Goal: Task Accomplishment & Management: Use online tool/utility

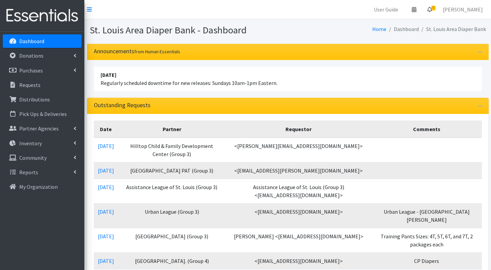
click at [435, 7] on span "5" at bounding box center [433, 8] width 4 height 5
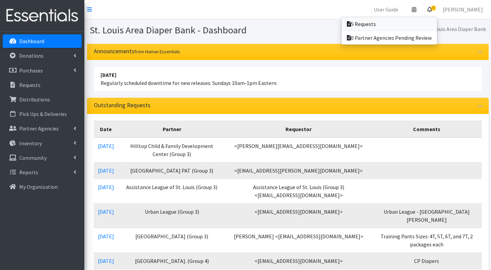
click at [425, 20] on link "5 Requests" at bounding box center [388, 23] width 95 height 13
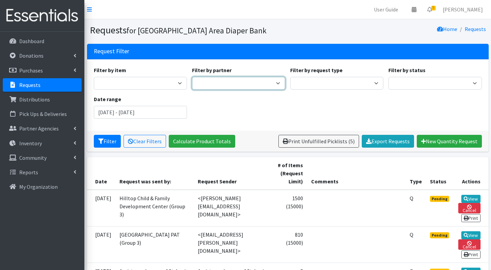
click at [213, 83] on select "AAA- Test Agency Affinia Healthcare (Group 2) Annie Malone (Group 1) ARJ Commun…" at bounding box center [238, 83] width 93 height 13
select select "731"
click at [192, 77] on select "AAA- Test Agency Affinia Healthcare (Group 2) Annie Malone (Group 1) ARJ Commun…" at bounding box center [238, 83] width 93 height 13
click at [153, 112] on input "August 14, 2025 - November 14, 2025" at bounding box center [140, 112] width 93 height 13
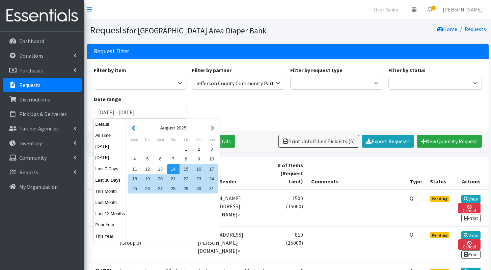
click at [136, 130] on button "button" at bounding box center [133, 128] width 7 height 8
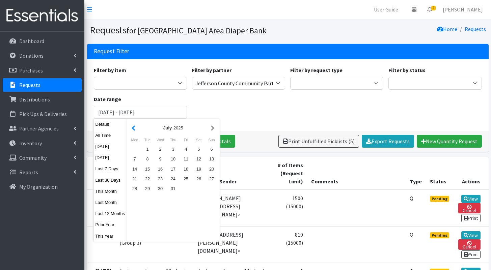
click at [136, 130] on button "button" at bounding box center [133, 128] width 7 height 8
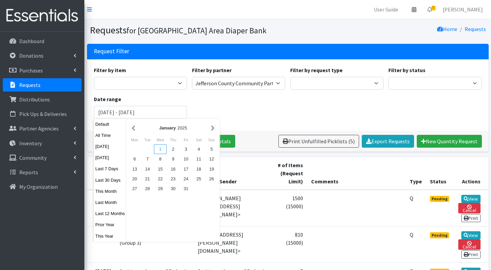
click at [160, 148] on div "1" at bounding box center [160, 149] width 13 height 10
click at [215, 129] on button "button" at bounding box center [212, 128] width 7 height 8
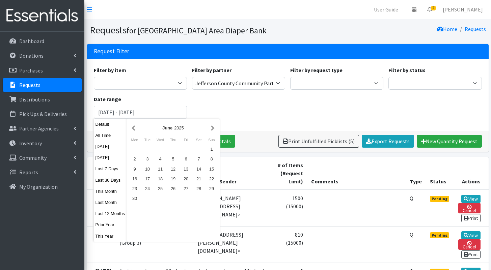
click at [215, 129] on button "button" at bounding box center [212, 128] width 7 height 8
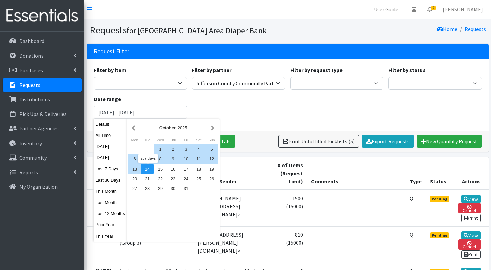
click at [152, 170] on div "14" at bounding box center [147, 169] width 13 height 10
type input "[DATE] - [DATE]"
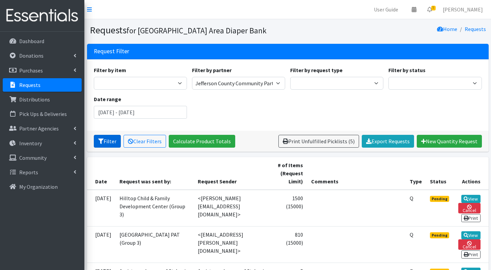
click at [109, 146] on button "Filter" at bounding box center [107, 141] width 27 height 13
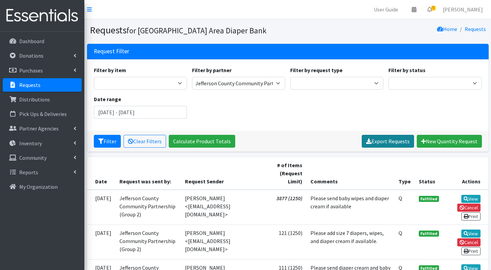
click at [393, 142] on link "Export Requests" at bounding box center [388, 141] width 52 height 13
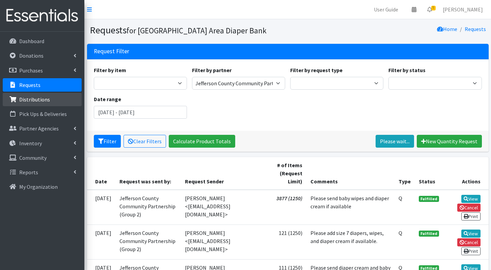
click at [44, 105] on link "Distributions" at bounding box center [42, 99] width 79 height 13
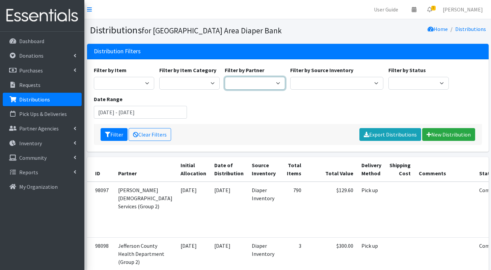
click at [231, 87] on select "Affinia Healthcare (Group 2) Annie Malone (Group 1) Assistance League of St. Lo…" at bounding box center [255, 83] width 60 height 13
select select "731"
click at [225, 77] on select "Affinia Healthcare (Group 2) Annie Malone (Group 1) Assistance League of St. Lo…" at bounding box center [255, 83] width 60 height 13
click at [167, 114] on input "August 14, 2025 - November 14, 2025" at bounding box center [140, 112] width 93 height 13
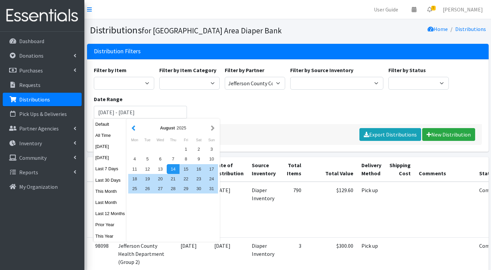
click at [134, 129] on button "button" at bounding box center [133, 128] width 7 height 8
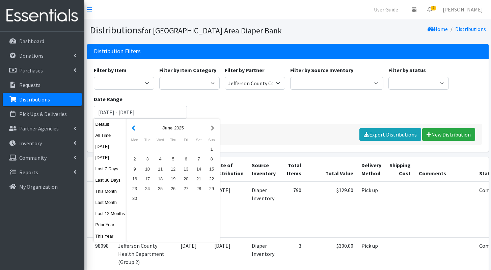
click at [134, 128] on button "button" at bounding box center [133, 128] width 7 height 8
click at [164, 153] on div "1" at bounding box center [160, 149] width 13 height 10
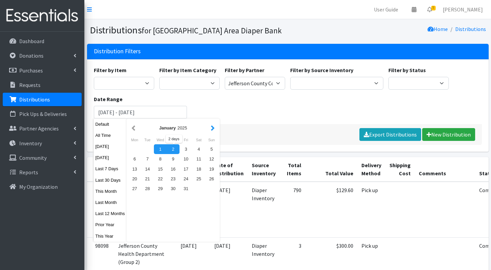
click at [213, 126] on button "button" at bounding box center [212, 128] width 7 height 8
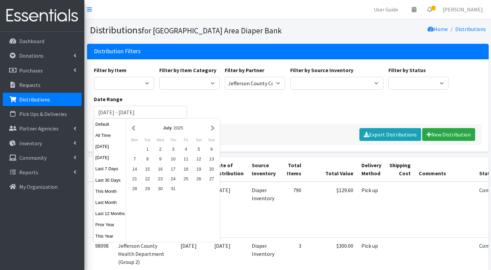
click at [213, 126] on button "button" at bounding box center [212, 128] width 7 height 8
click at [213, 127] on button "button" at bounding box center [212, 128] width 7 height 8
click at [213, 131] on button "button" at bounding box center [212, 128] width 7 height 8
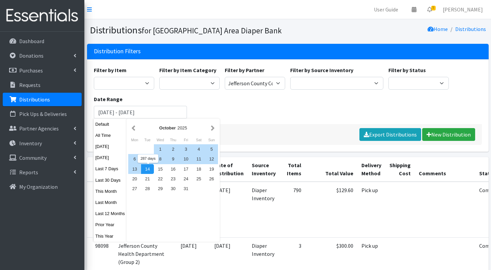
click at [152, 171] on div "14" at bounding box center [147, 169] width 13 height 10
type input "[DATE] - [DATE]"
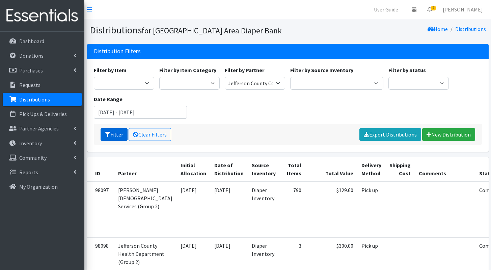
click at [111, 136] on button "Filter" at bounding box center [113, 134] width 27 height 13
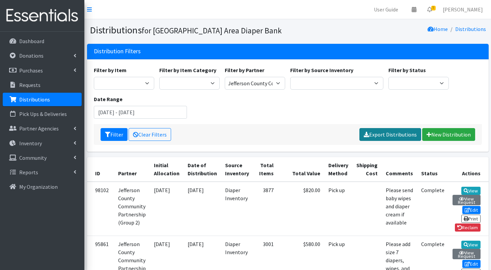
click at [394, 139] on link "Export Distributions" at bounding box center [390, 134] width 62 height 13
click at [435, 12] on link "5" at bounding box center [430, 9] width 16 height 13
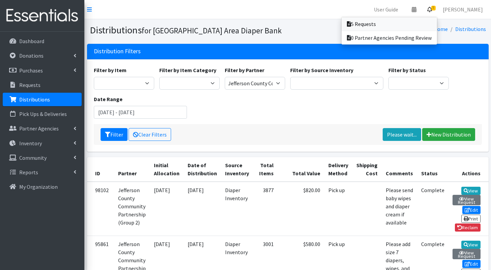
click at [427, 21] on link "5 Requests" at bounding box center [388, 23] width 95 height 13
